Goal: Find specific page/section

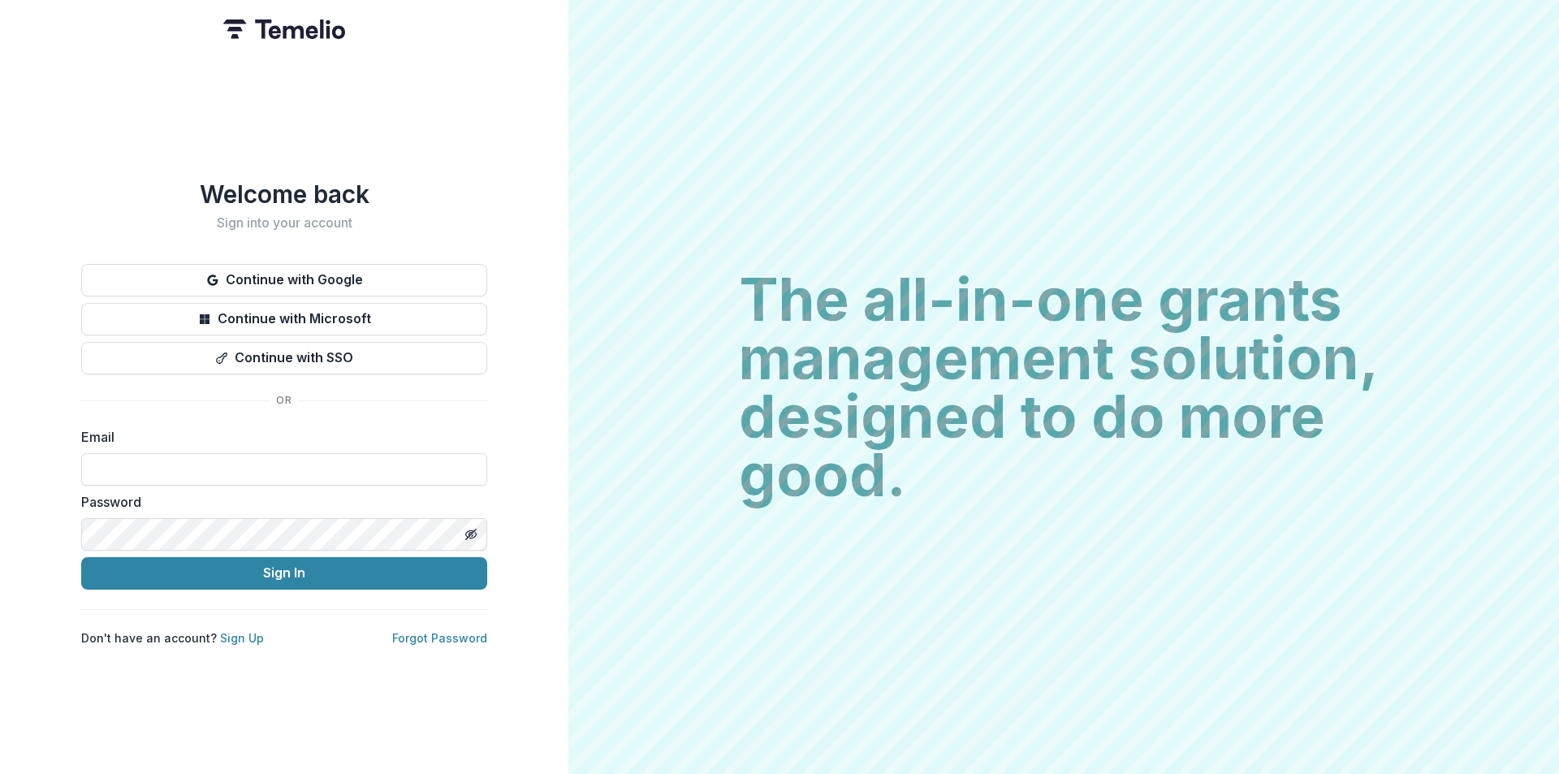
click at [366, 292] on div "Continue with Google Continue with Microsoft Continue with SSO" at bounding box center [284, 319] width 406 height 110
click at [369, 274] on button "Continue with Google" at bounding box center [284, 280] width 406 height 32
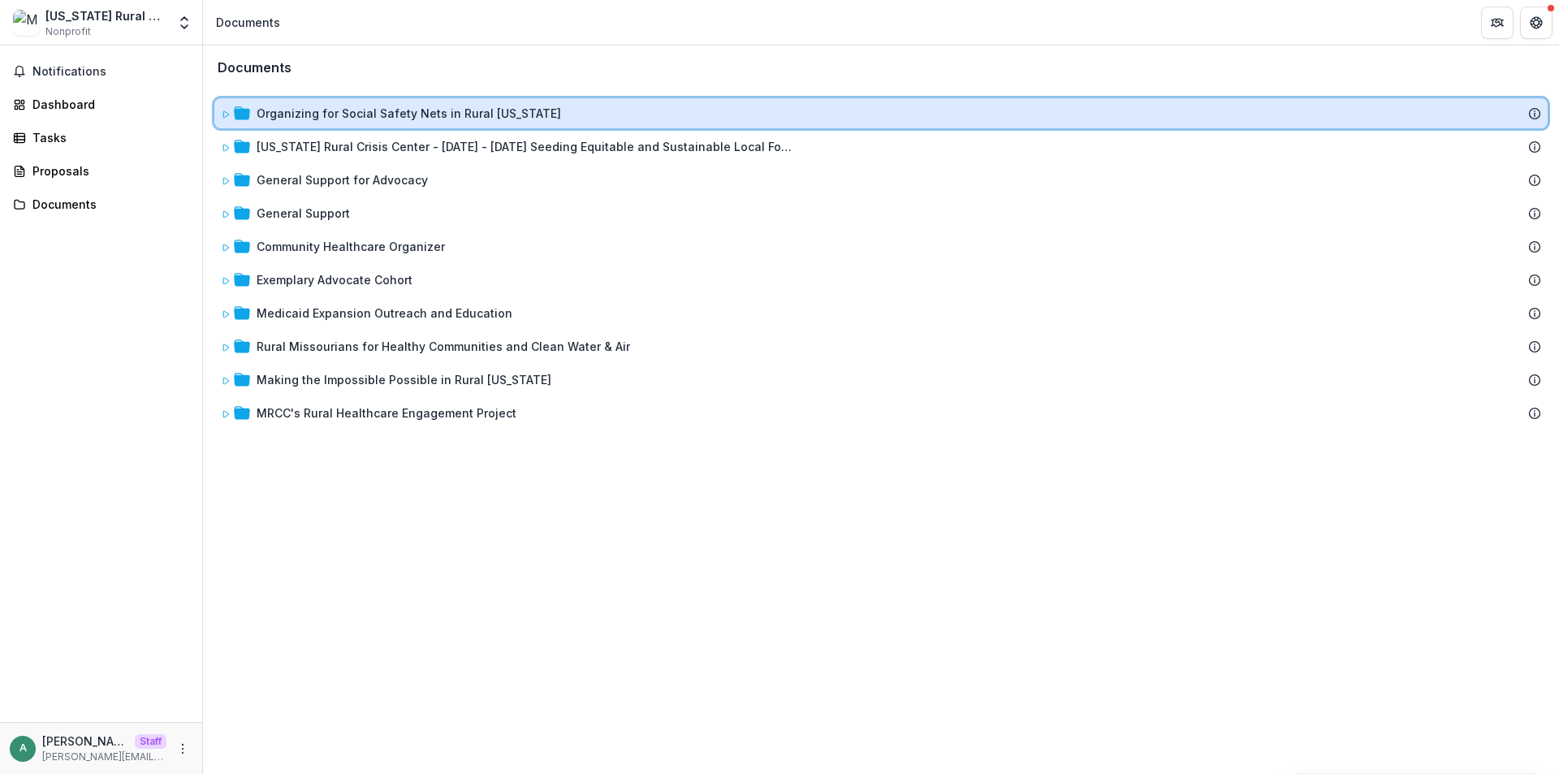
click at [227, 111] on icon at bounding box center [226, 115] width 10 height 10
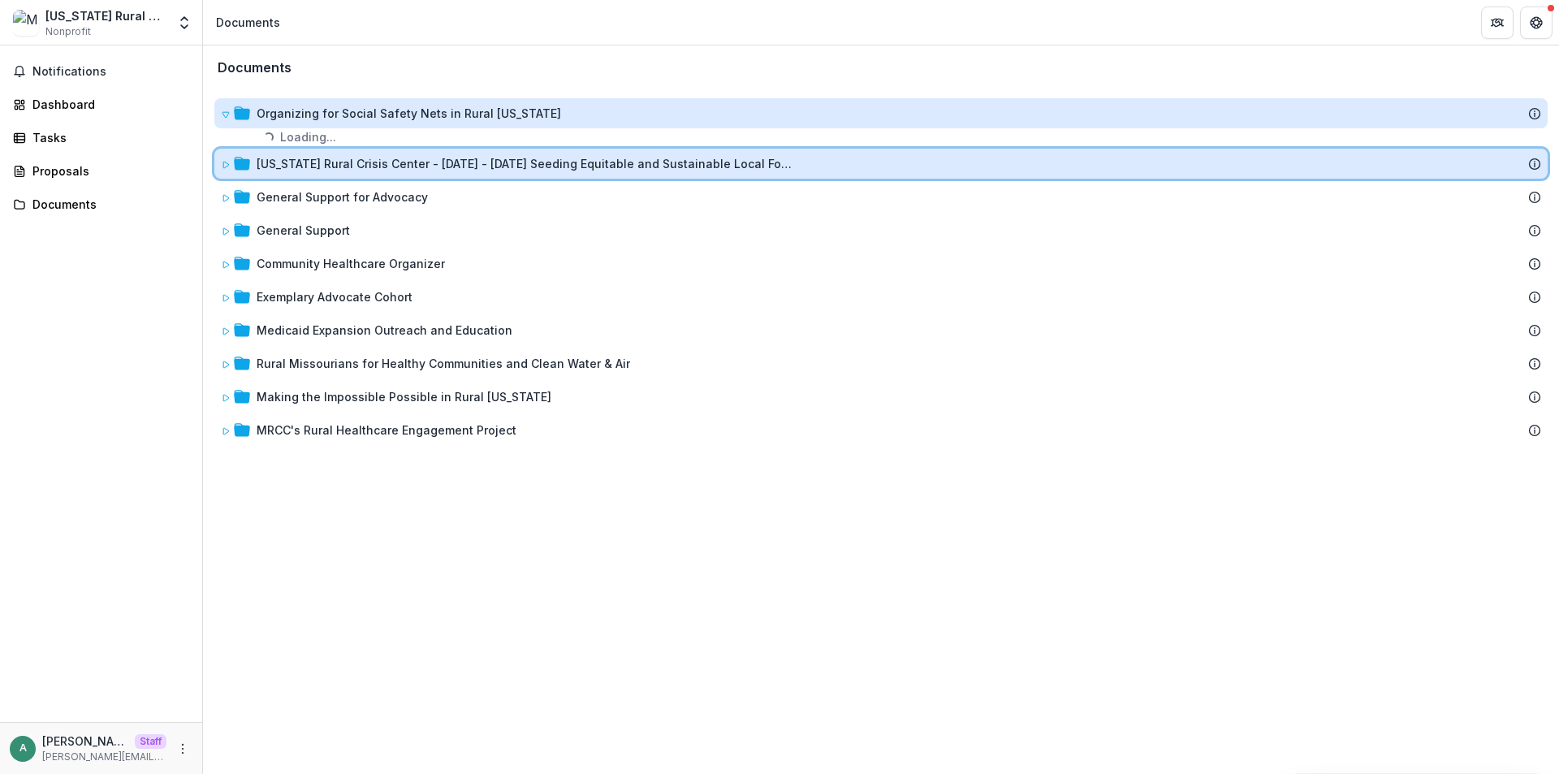
click at [226, 169] on div "Organizing for Social Safety Nets in Rural [US_STATE] Loading... Loading... [US…" at bounding box center [881, 271] width 1353 height 366
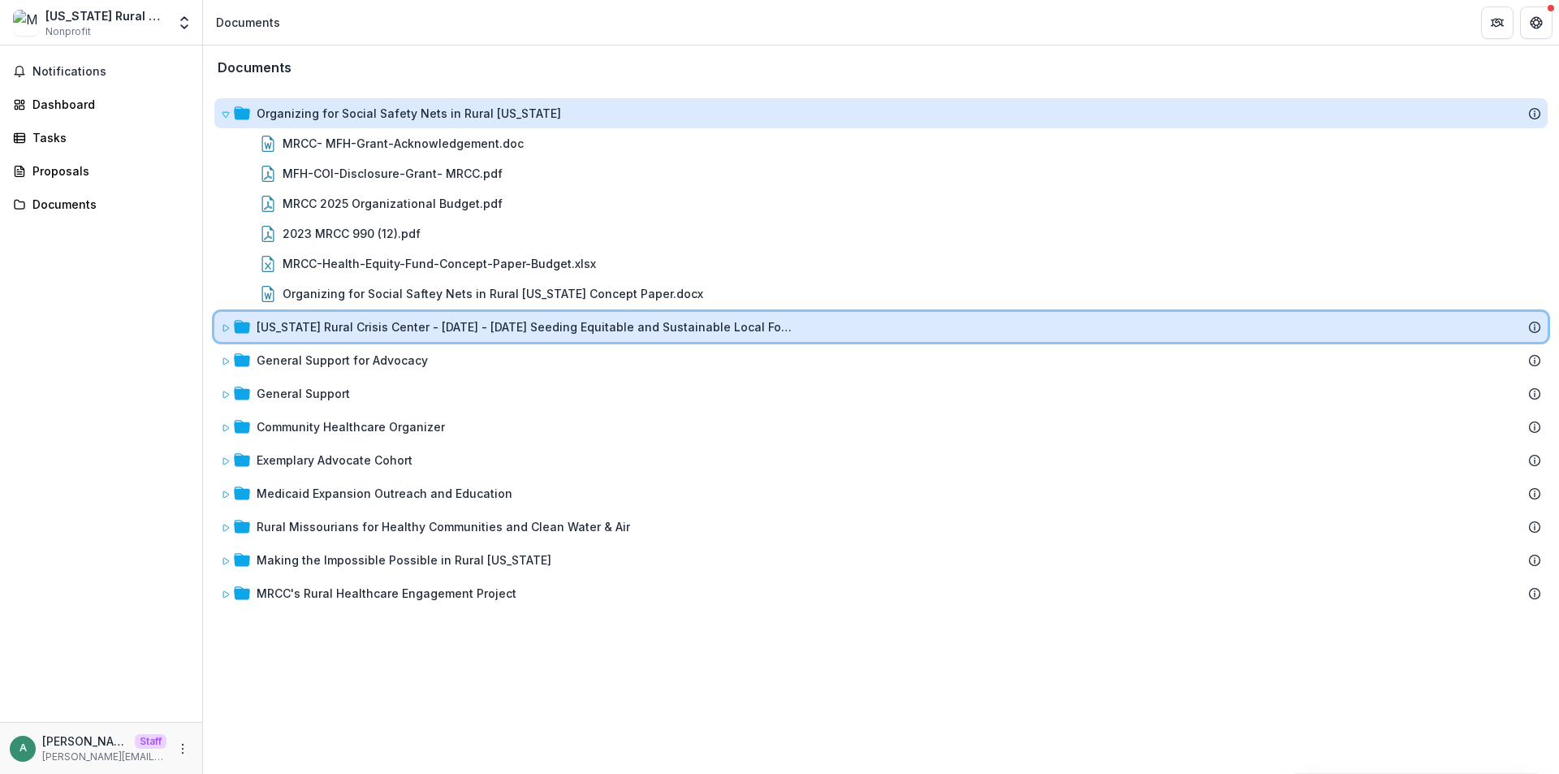
click at [224, 320] on span at bounding box center [226, 326] width 10 height 17
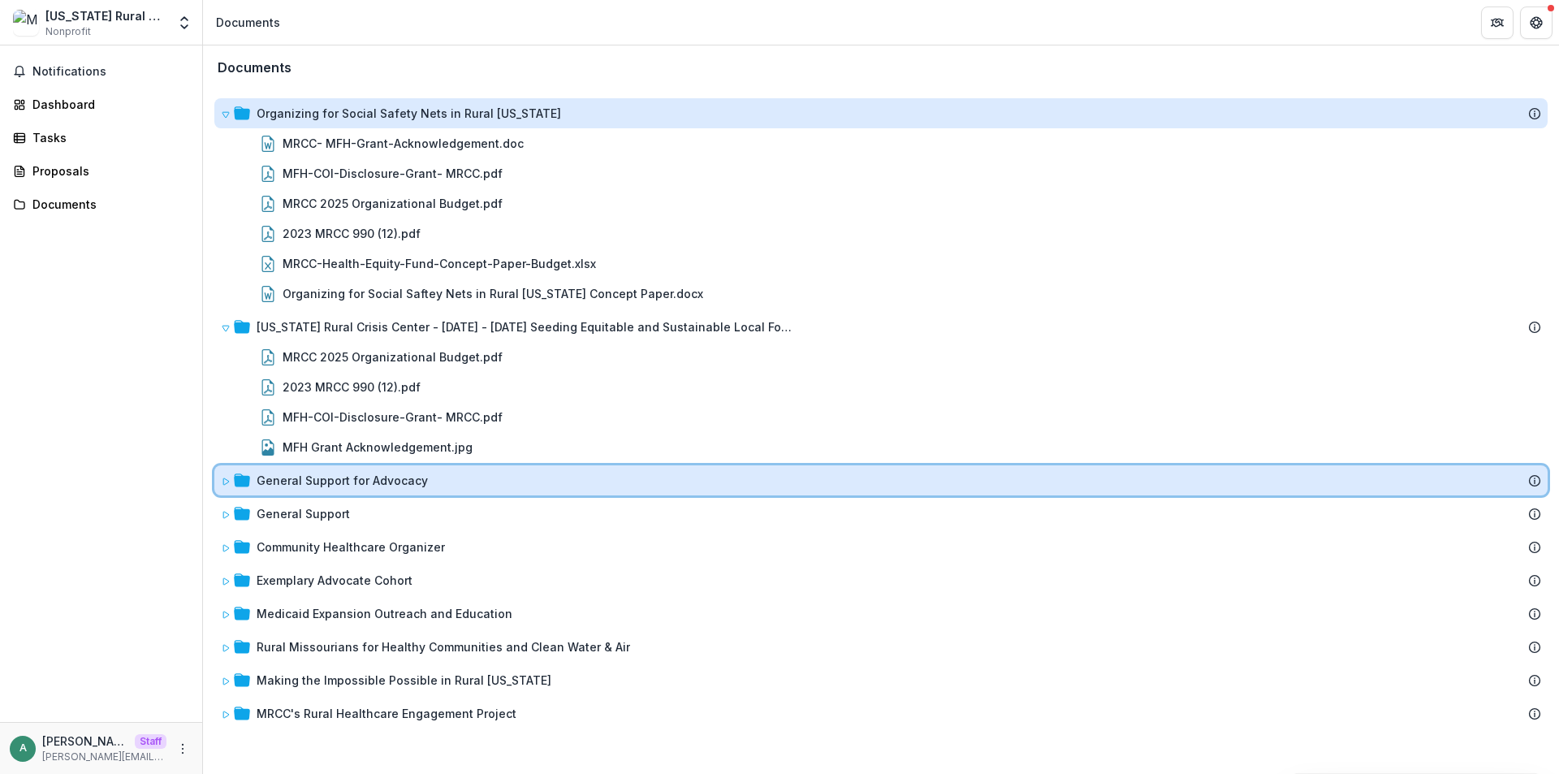
click at [219, 481] on div "General Support for Advocacy" at bounding box center [880, 480] width 1333 height 30
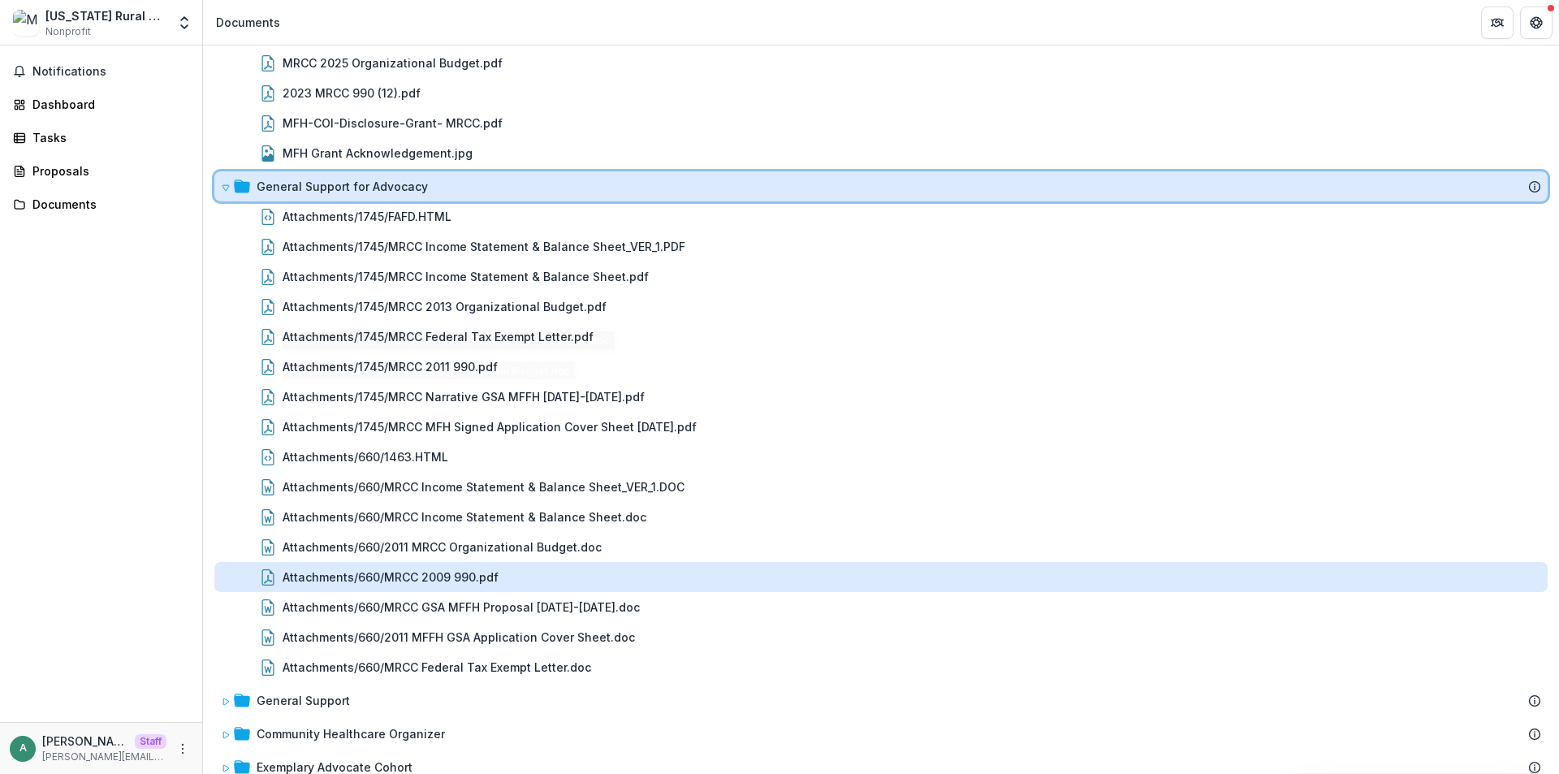
scroll to position [447, 0]
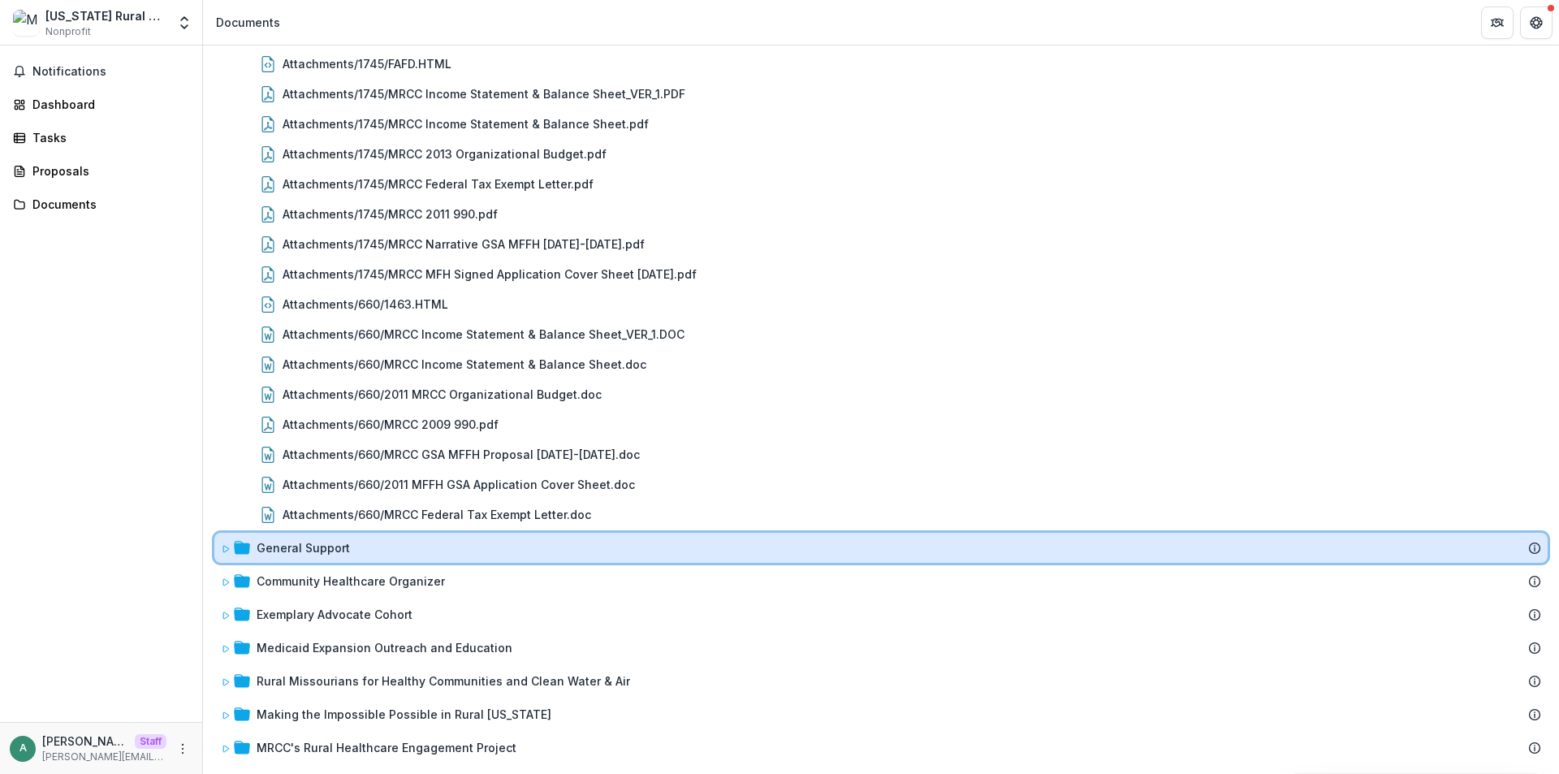
click at [233, 549] on div at bounding box center [235, 547] width 29 height 17
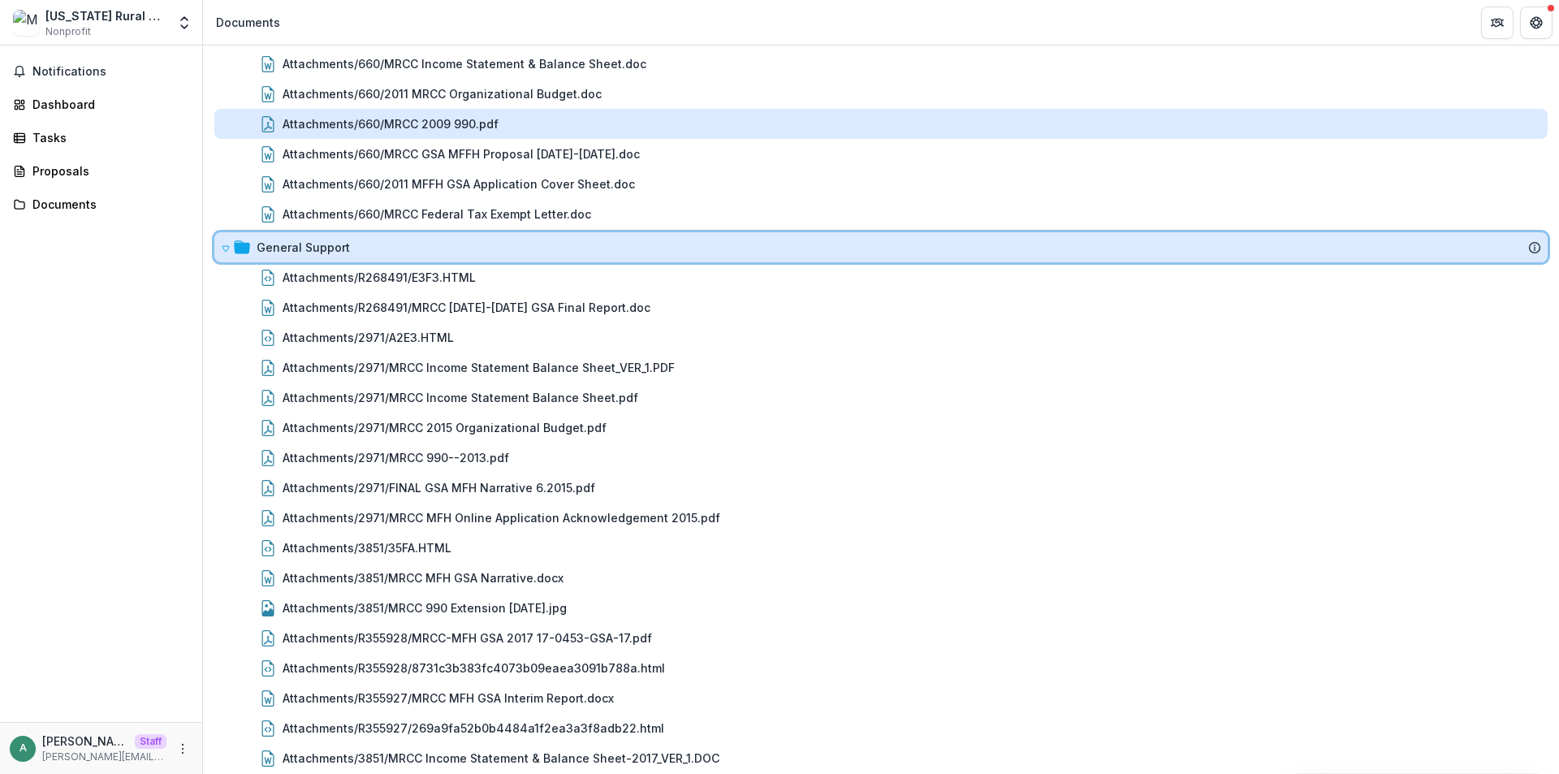
scroll to position [1047, 0]
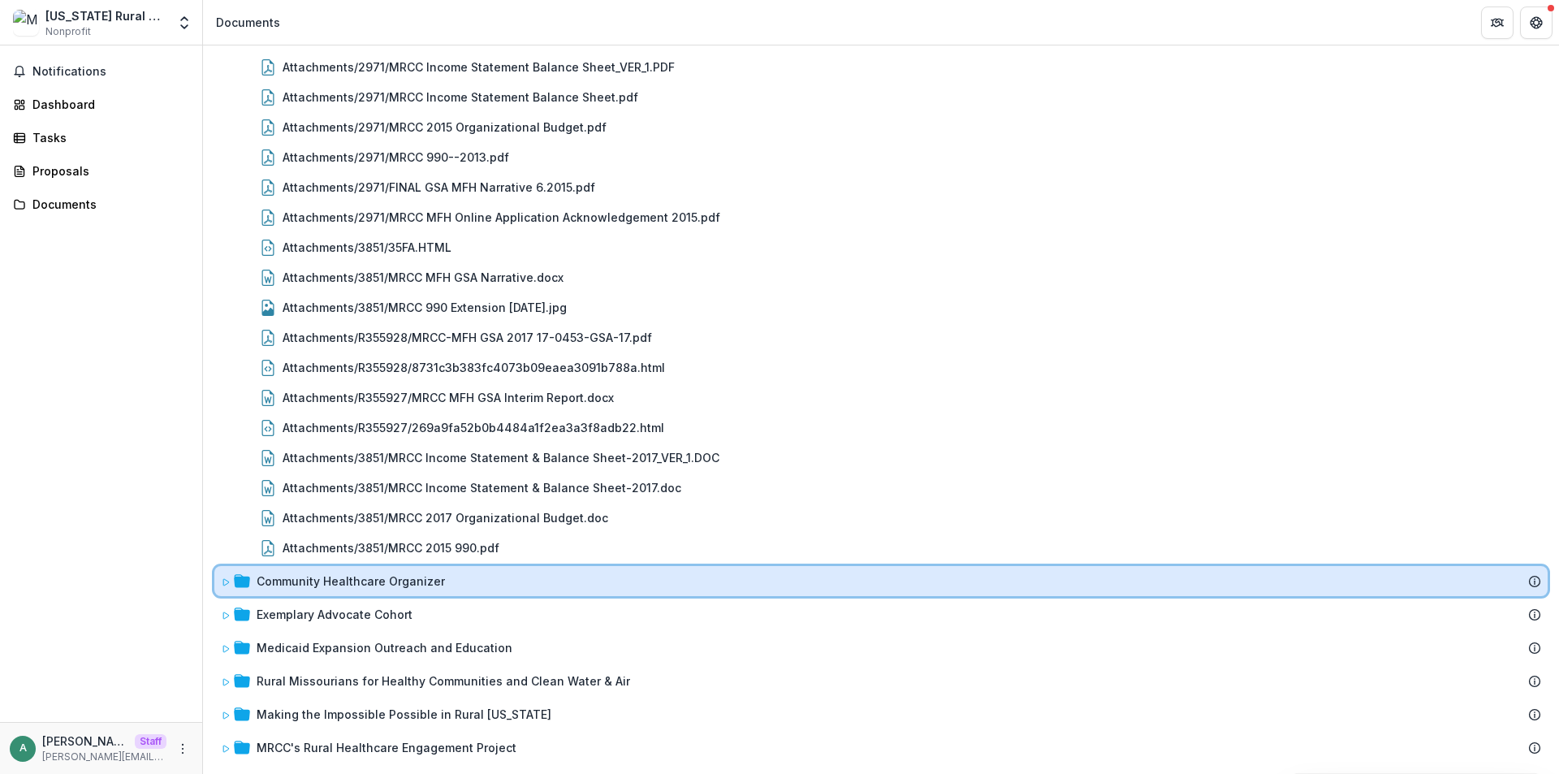
click at [226, 581] on icon at bounding box center [226, 582] width 10 height 10
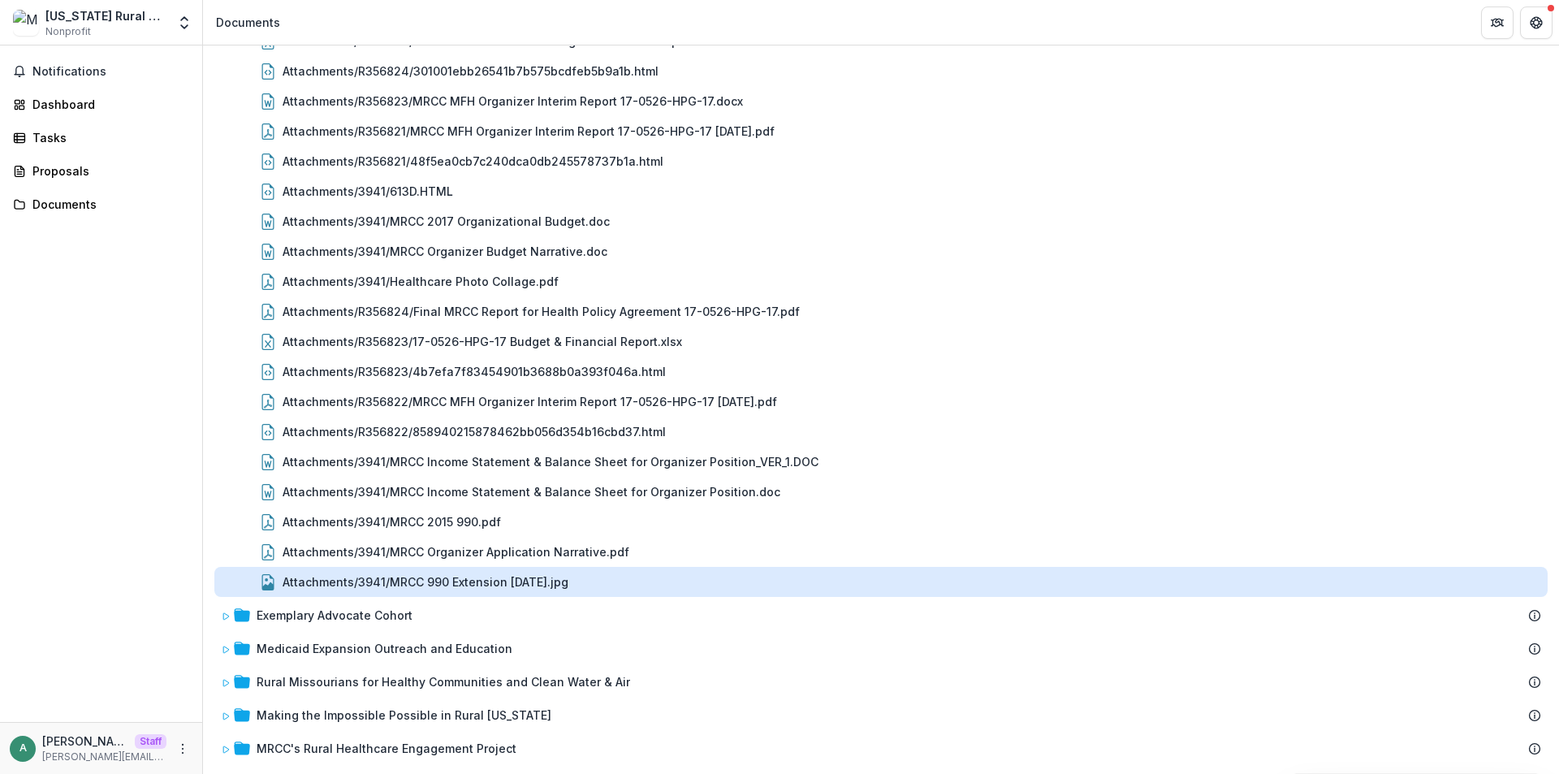
scroll to position [1618, 0]
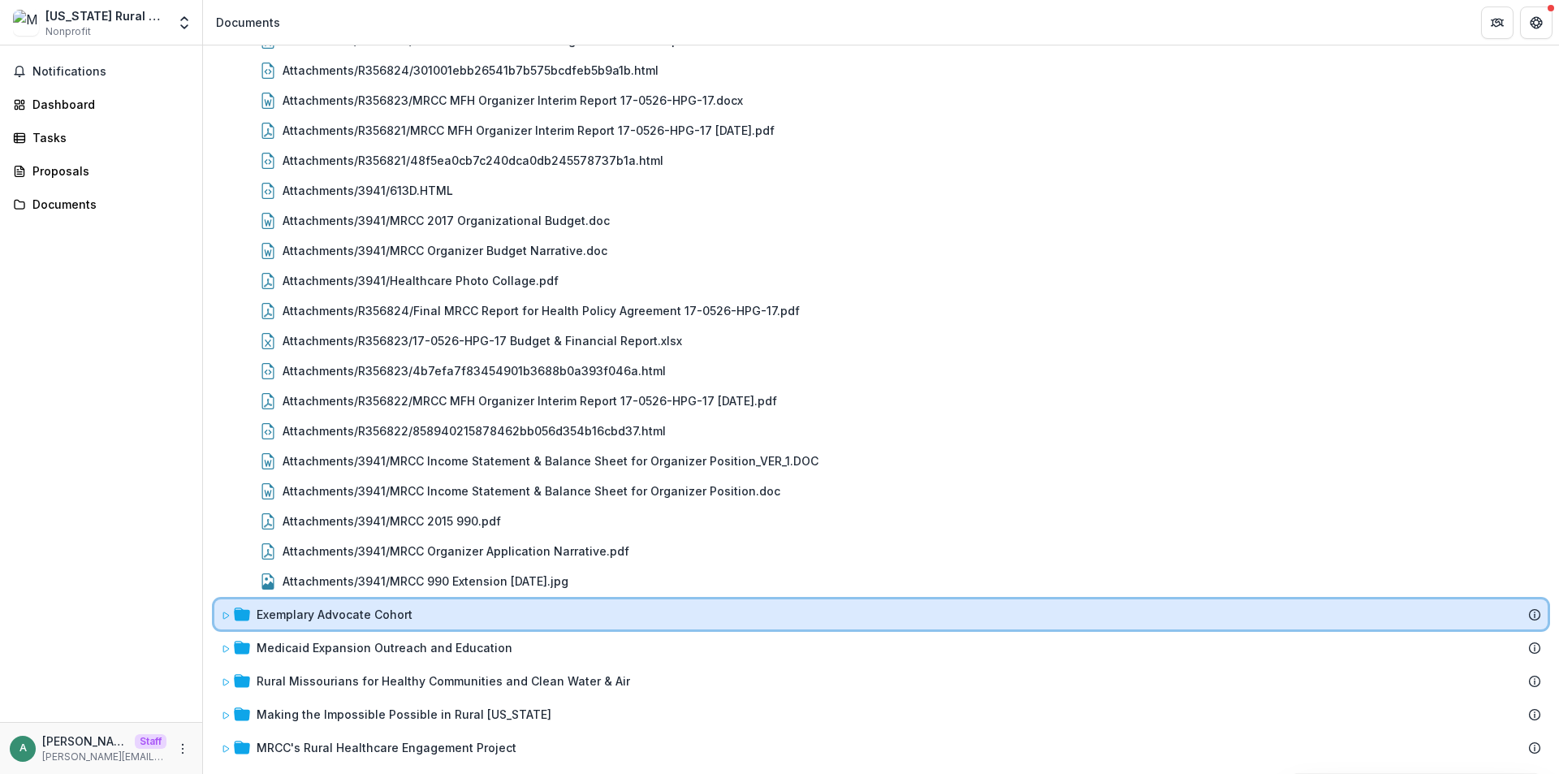
click at [228, 619] on icon at bounding box center [226, 616] width 10 height 10
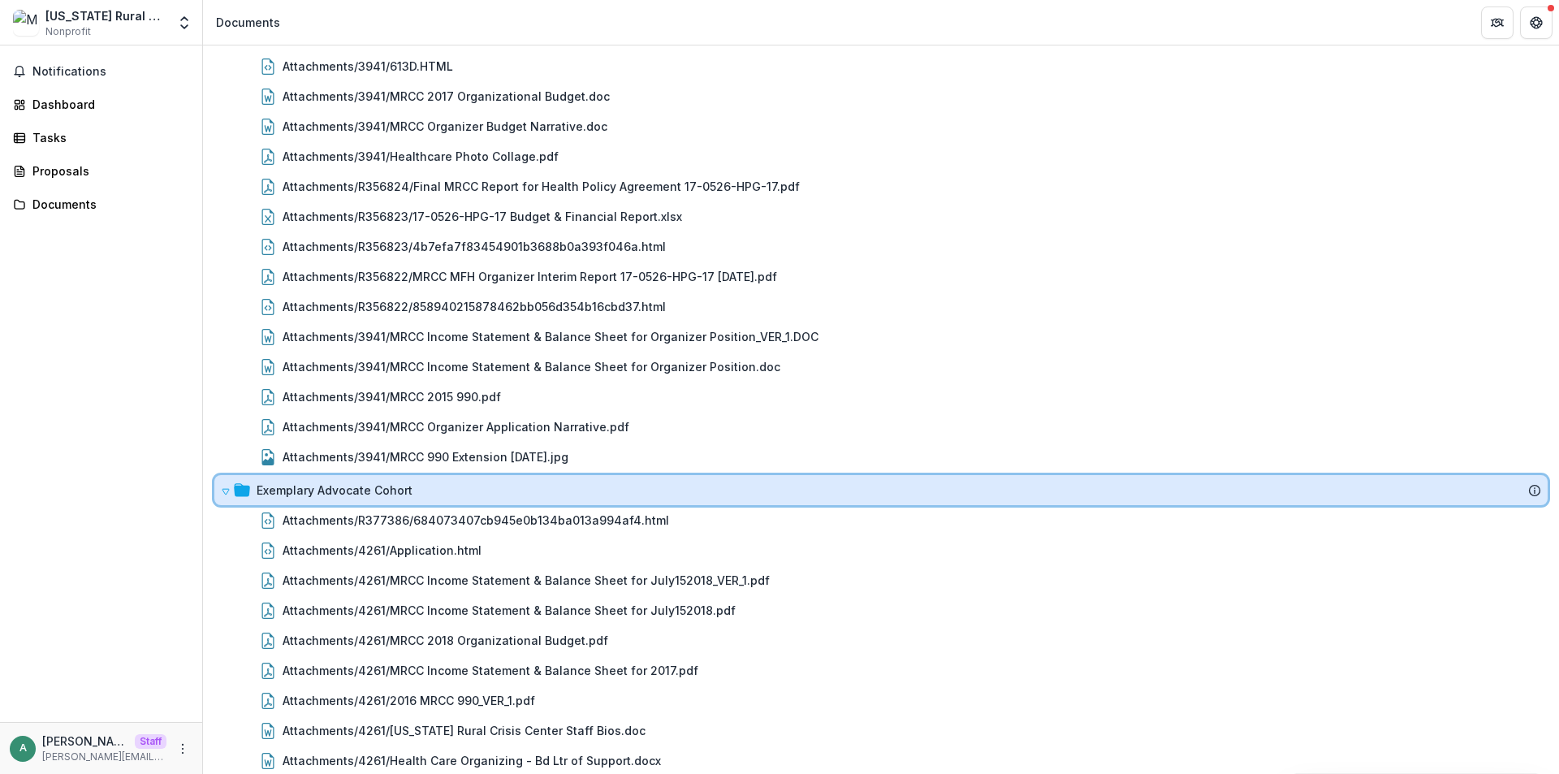
scroll to position [2159, 0]
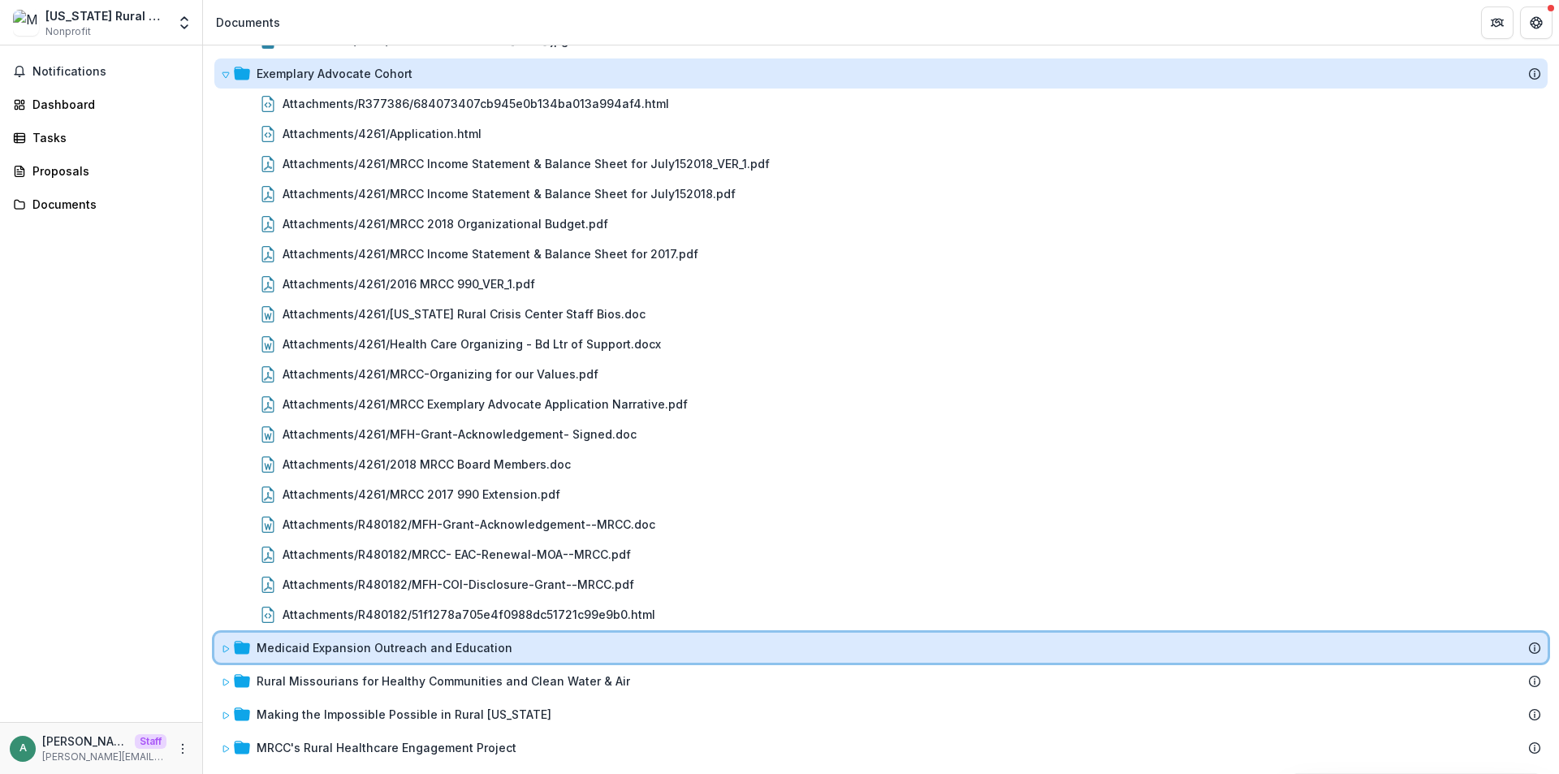
click at [222, 650] on icon at bounding box center [226, 649] width 10 height 10
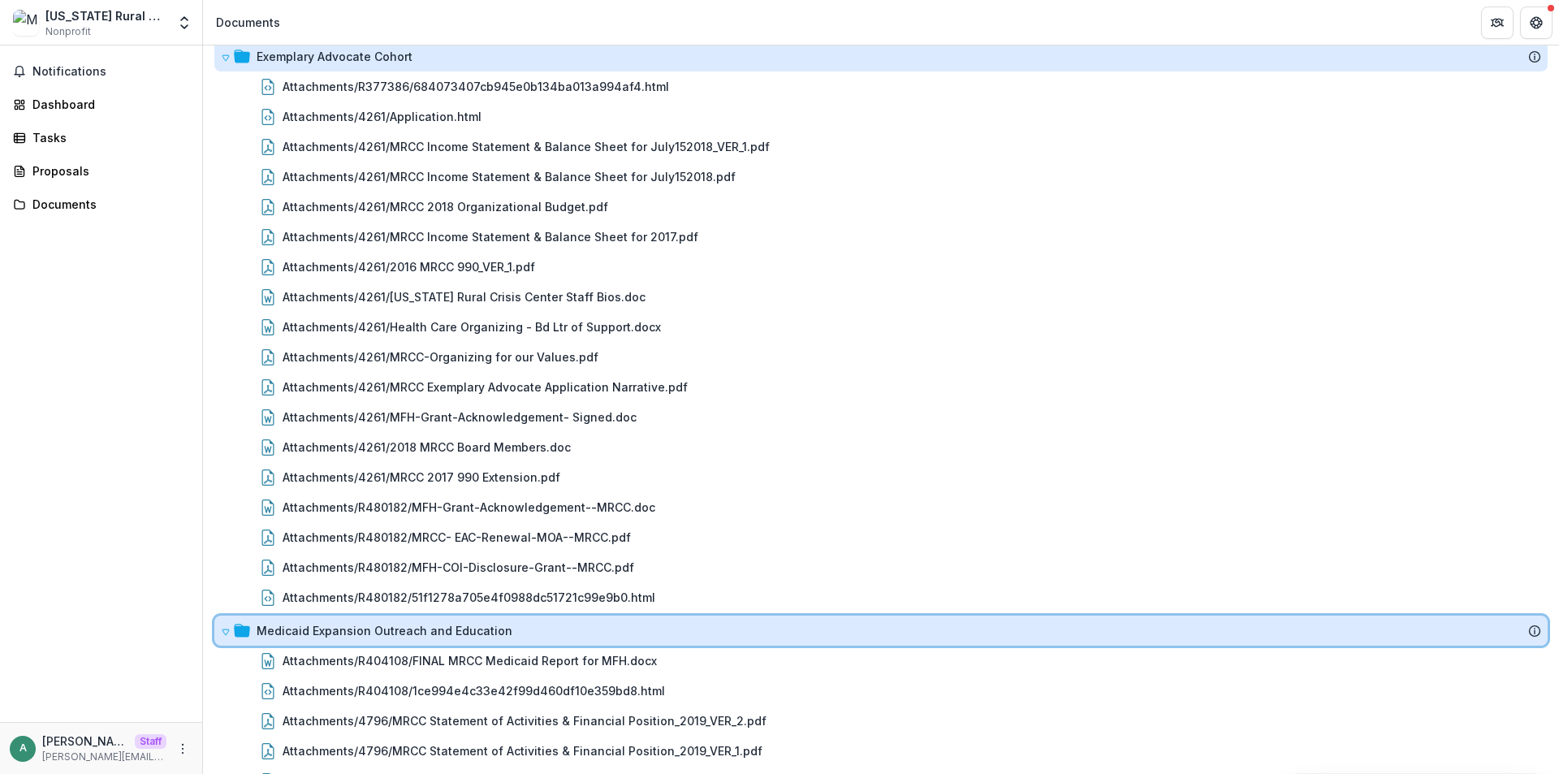
scroll to position [2519, 0]
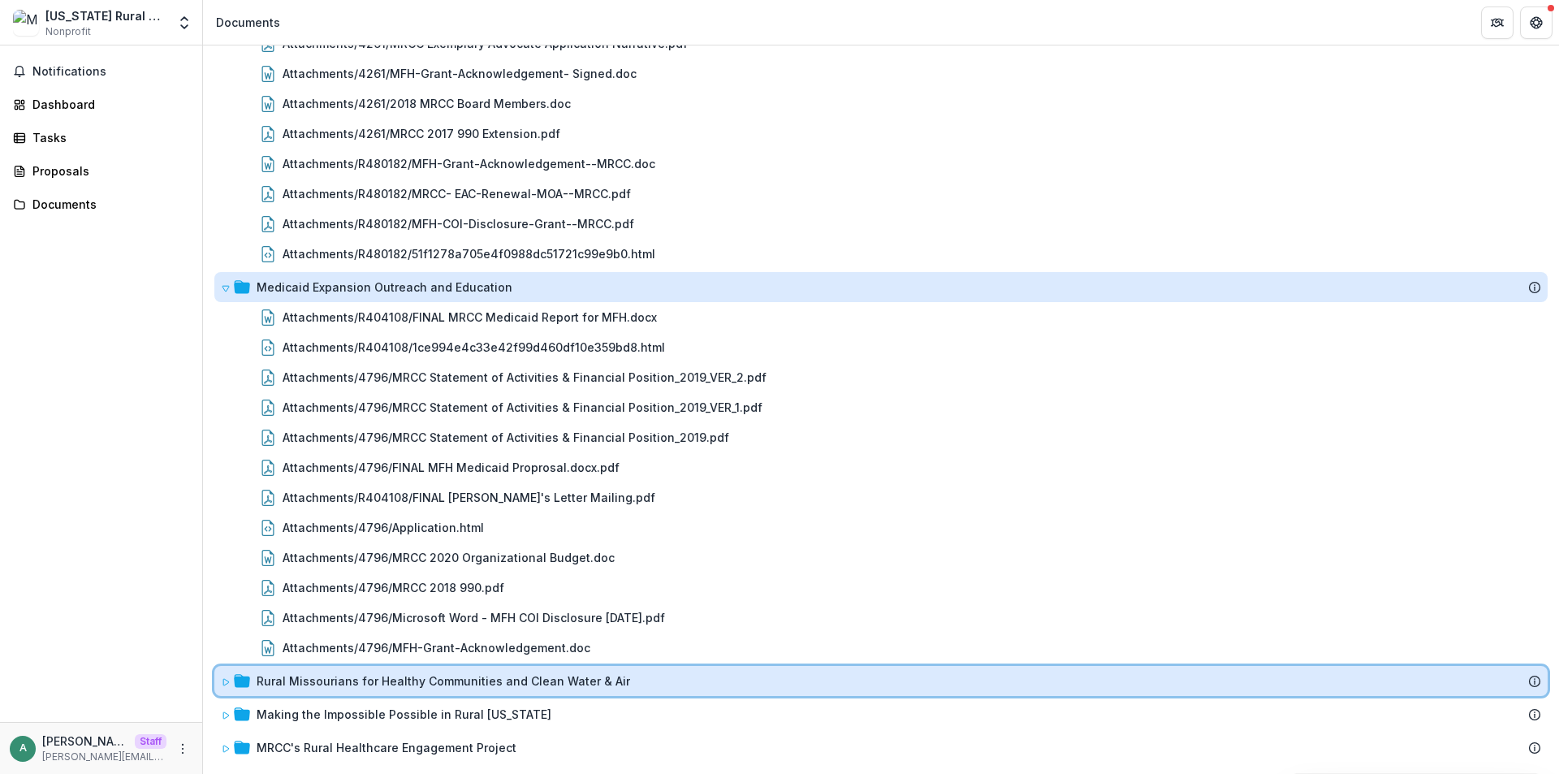
click at [225, 691] on div "Rural Missourians for Healthy Communities and Clean Water & Air" at bounding box center [880, 681] width 1333 height 30
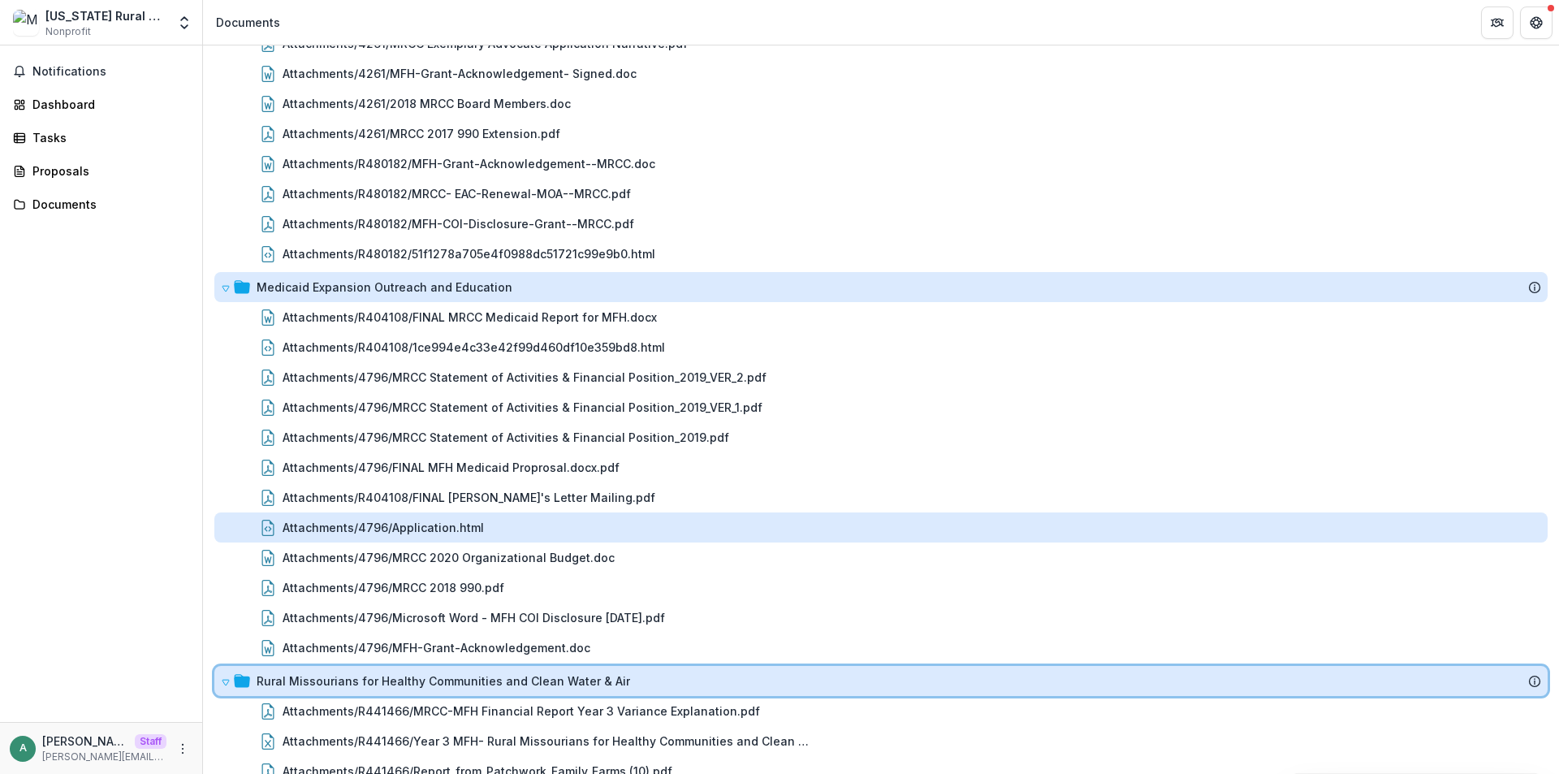
scroll to position [3420, 0]
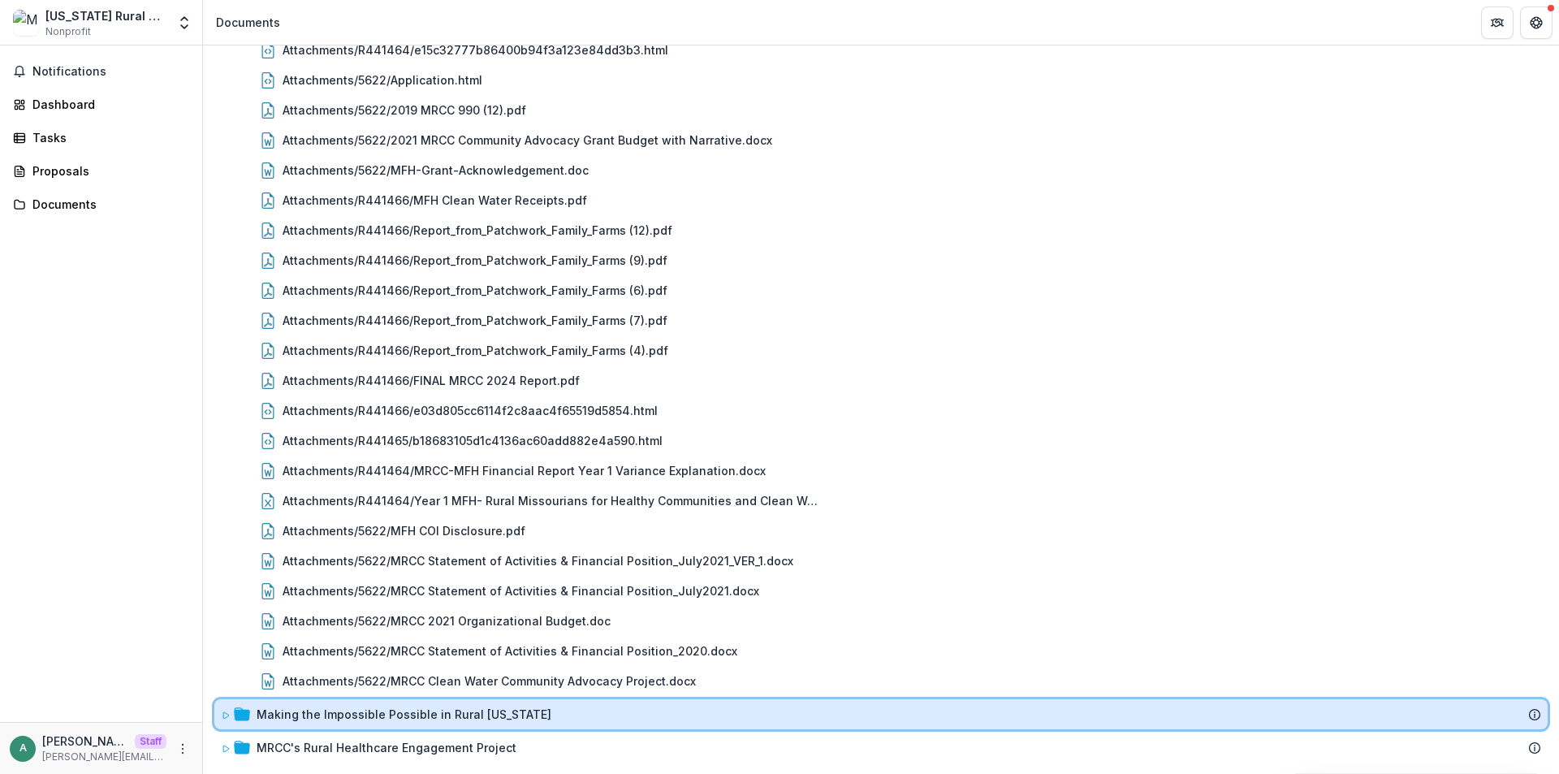
click at [230, 710] on span at bounding box center [226, 714] width 10 height 17
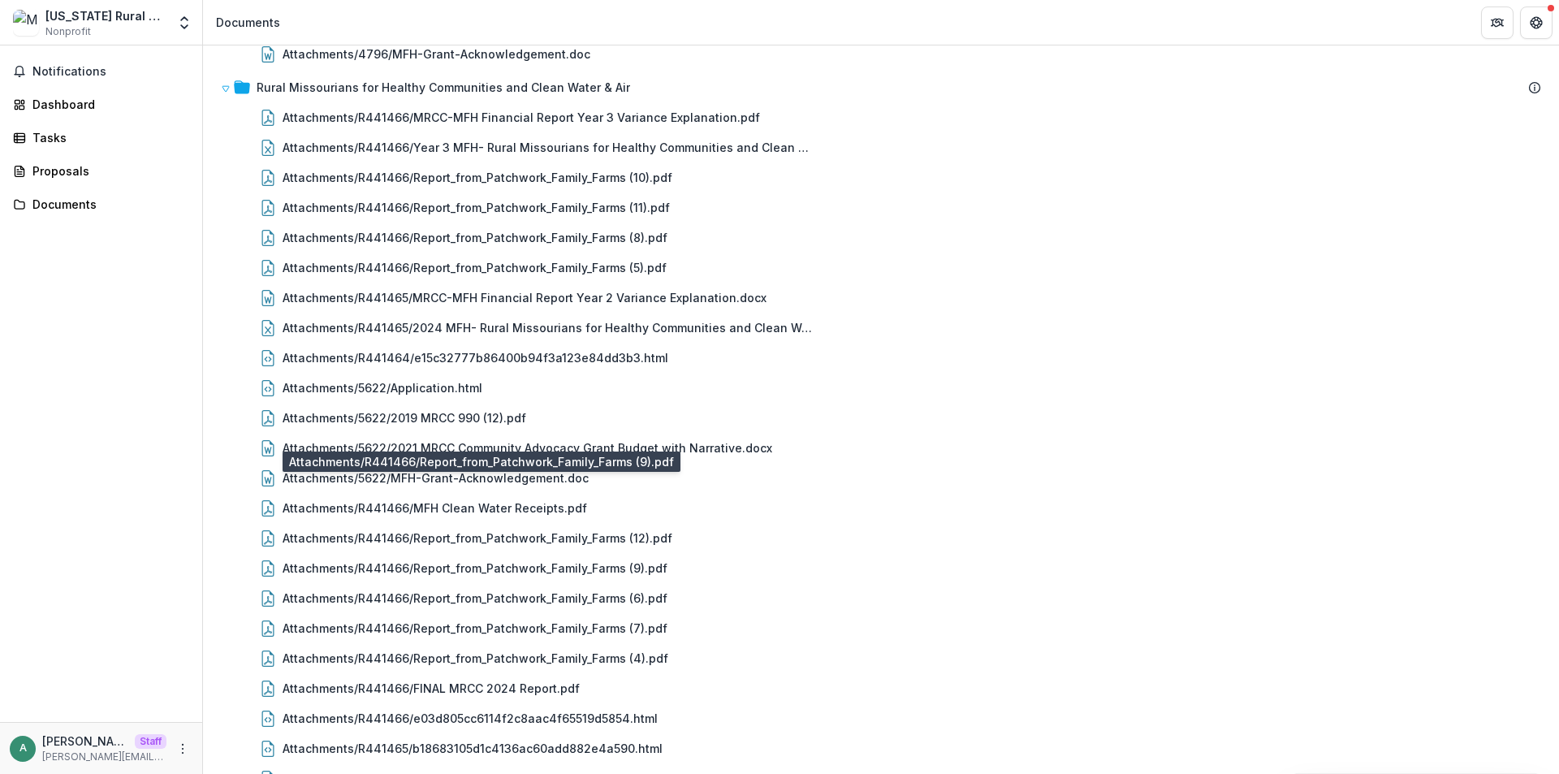
scroll to position [3781, 0]
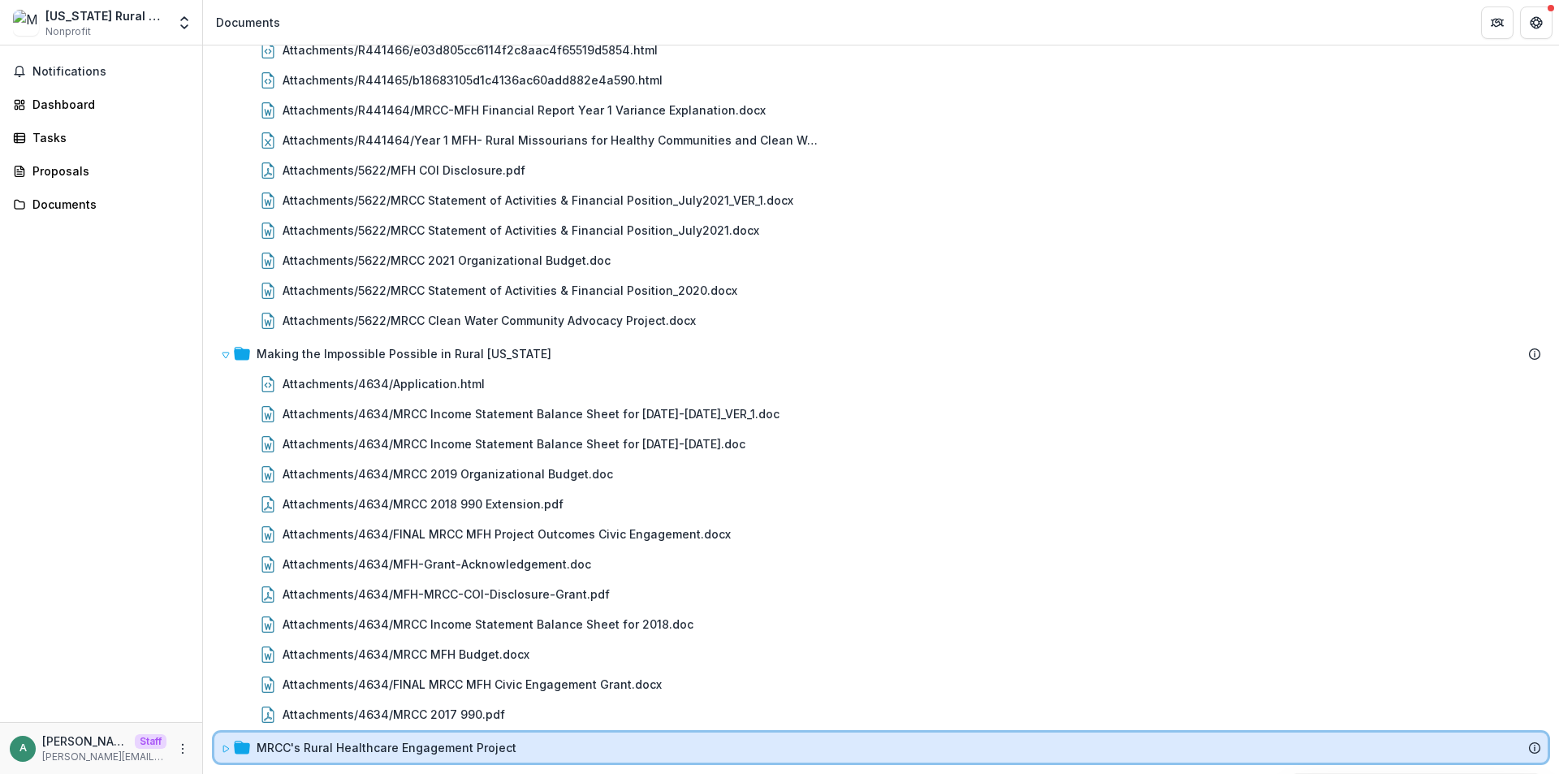
click at [232, 748] on div at bounding box center [235, 747] width 29 height 17
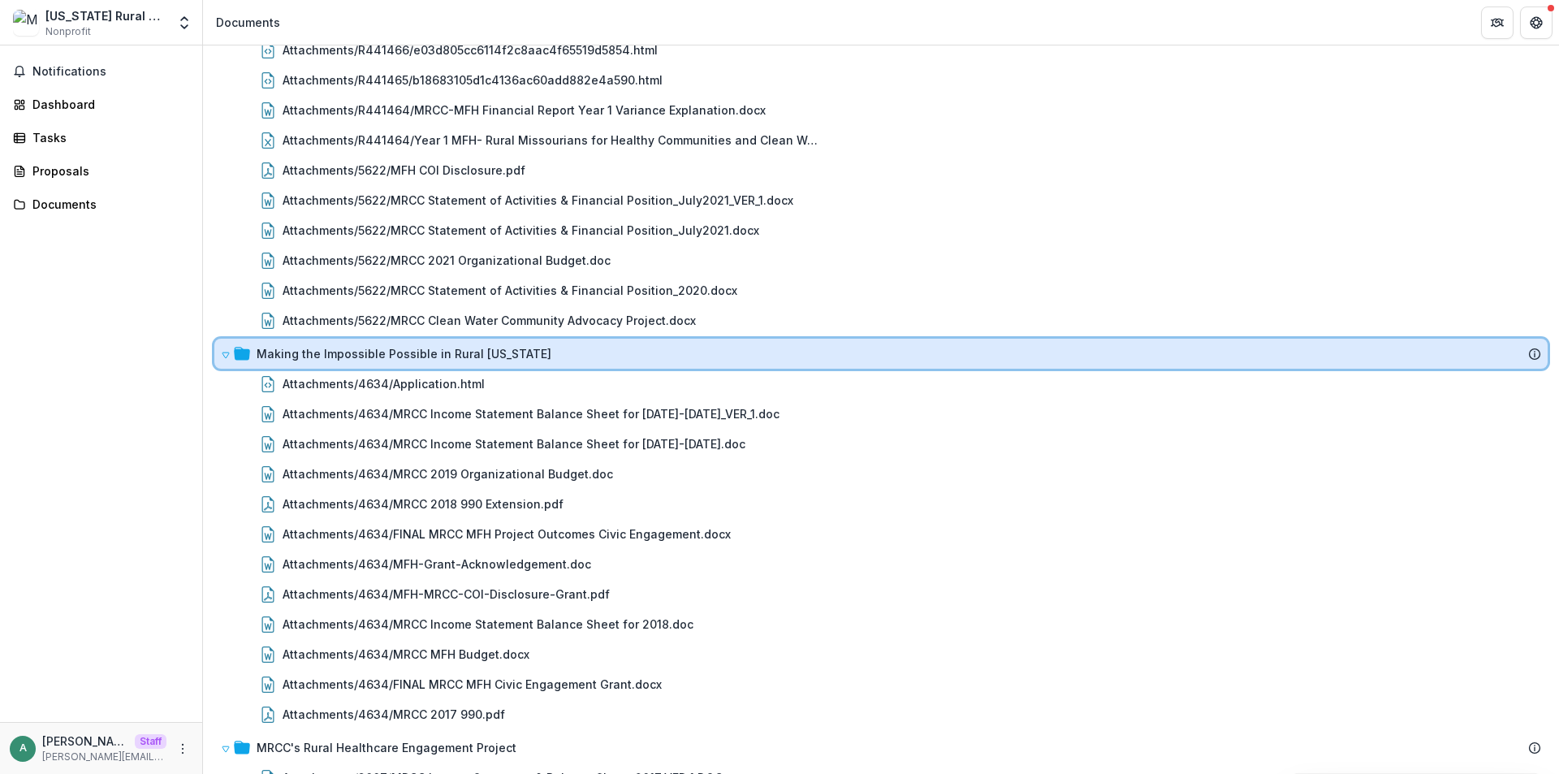
click at [1528, 355] on icon at bounding box center [1534, 353] width 13 height 13
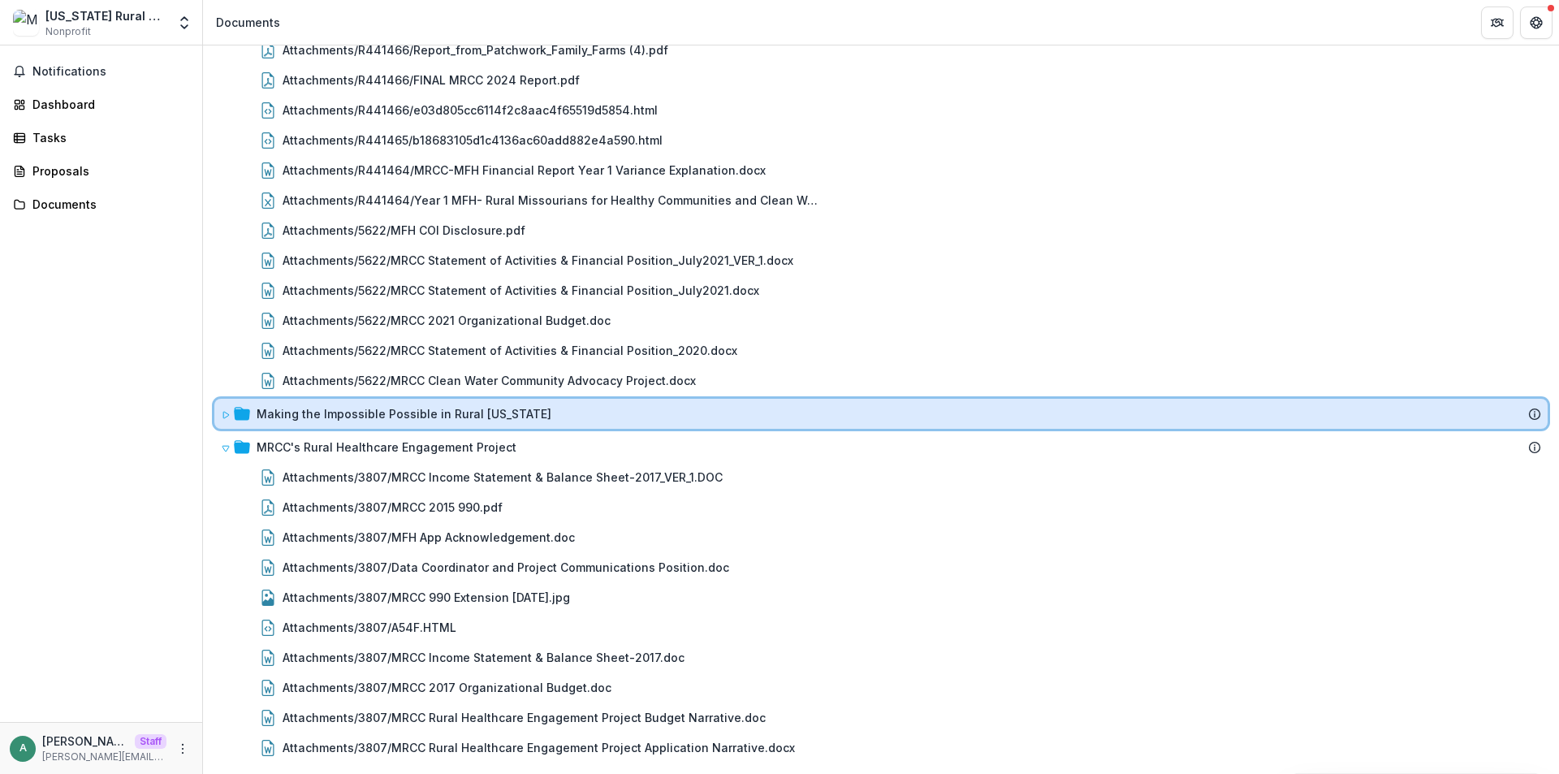
scroll to position [3721, 0]
click at [1454, 415] on div "Making the Impossible Possible in Rural [US_STATE]" at bounding box center [899, 413] width 1284 height 17
